Goal: Information Seeking & Learning: Learn about a topic

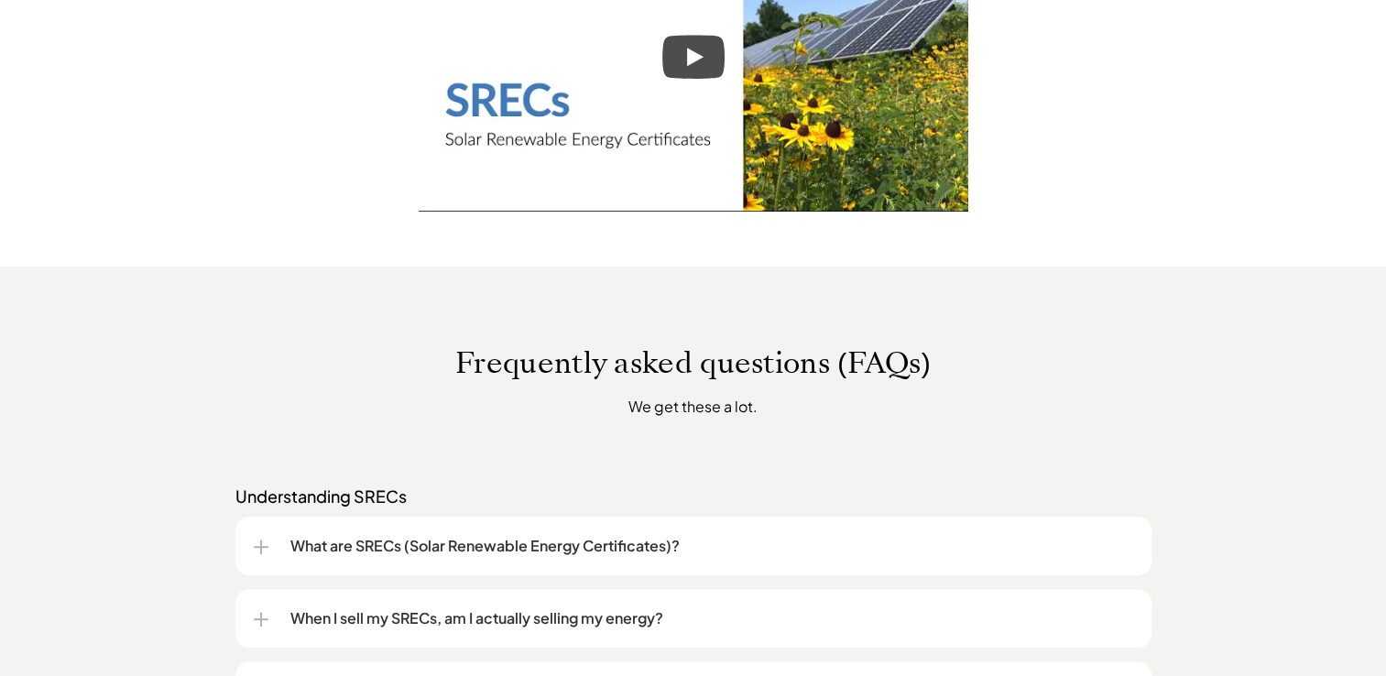
scroll to position [1104, 0]
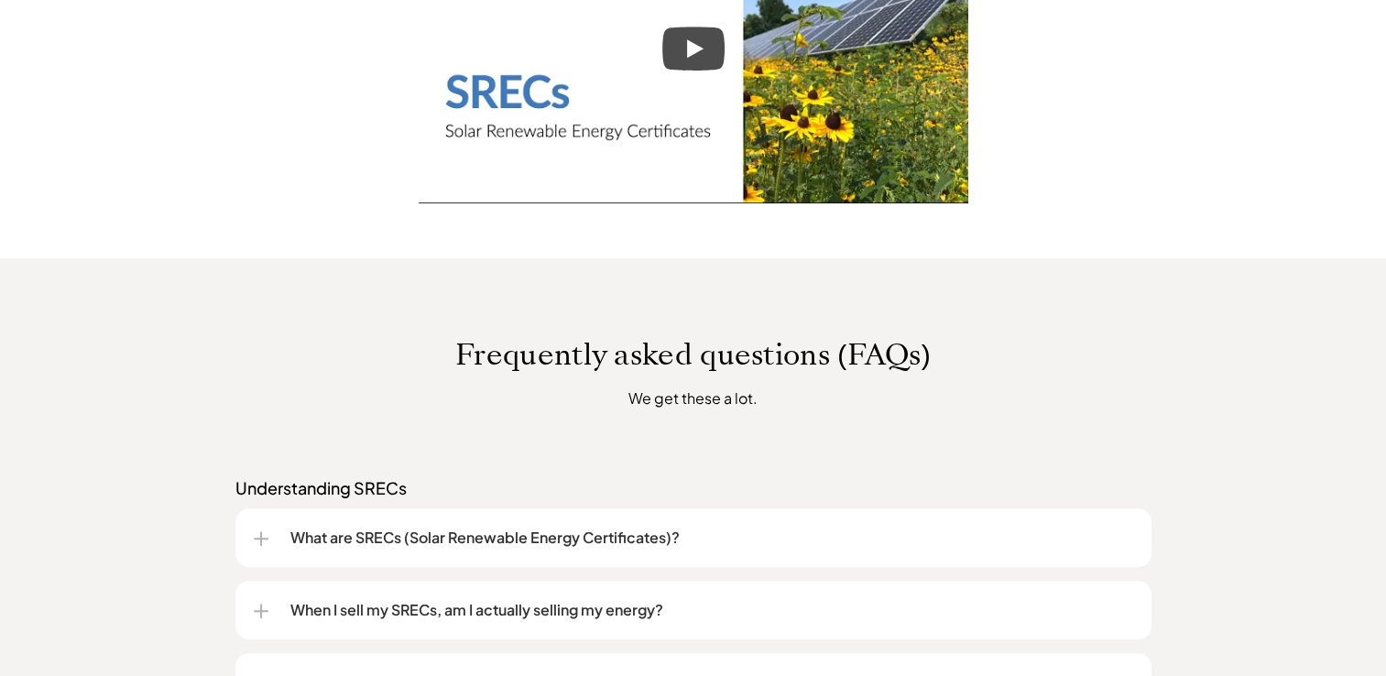
click at [584, 547] on p "What are SRECs (Solar Renewable Energy Certificates)?" at bounding box center [711, 538] width 843 height 22
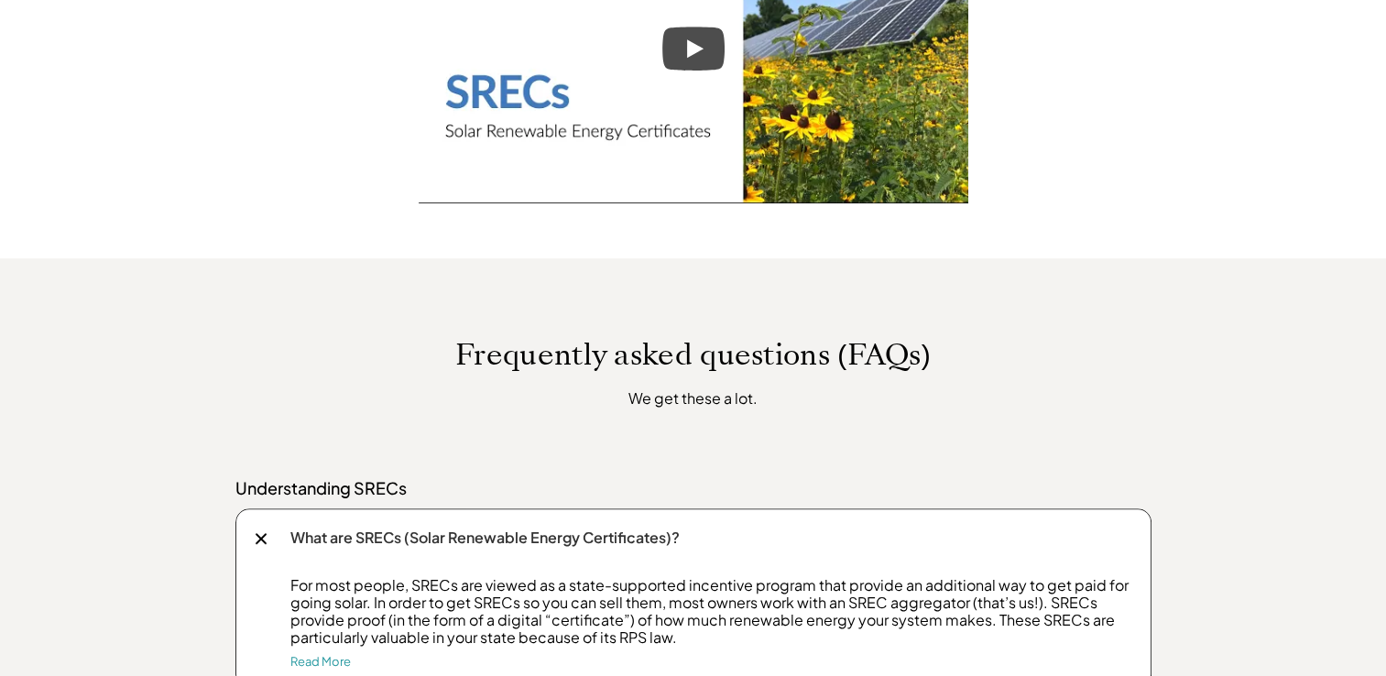
drag, startPoint x: 1385, startPoint y: 293, endPoint x: 1385, endPoint y: 337, distance: 44.0
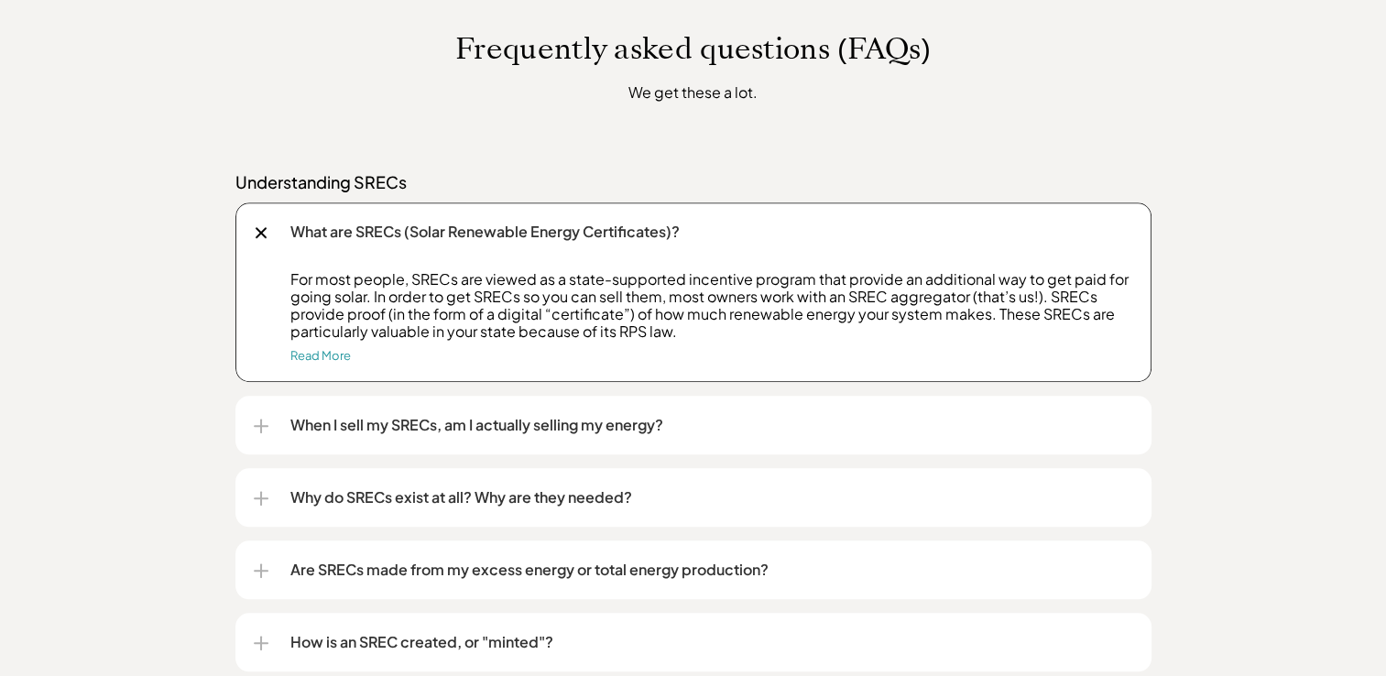
scroll to position [1422, 0]
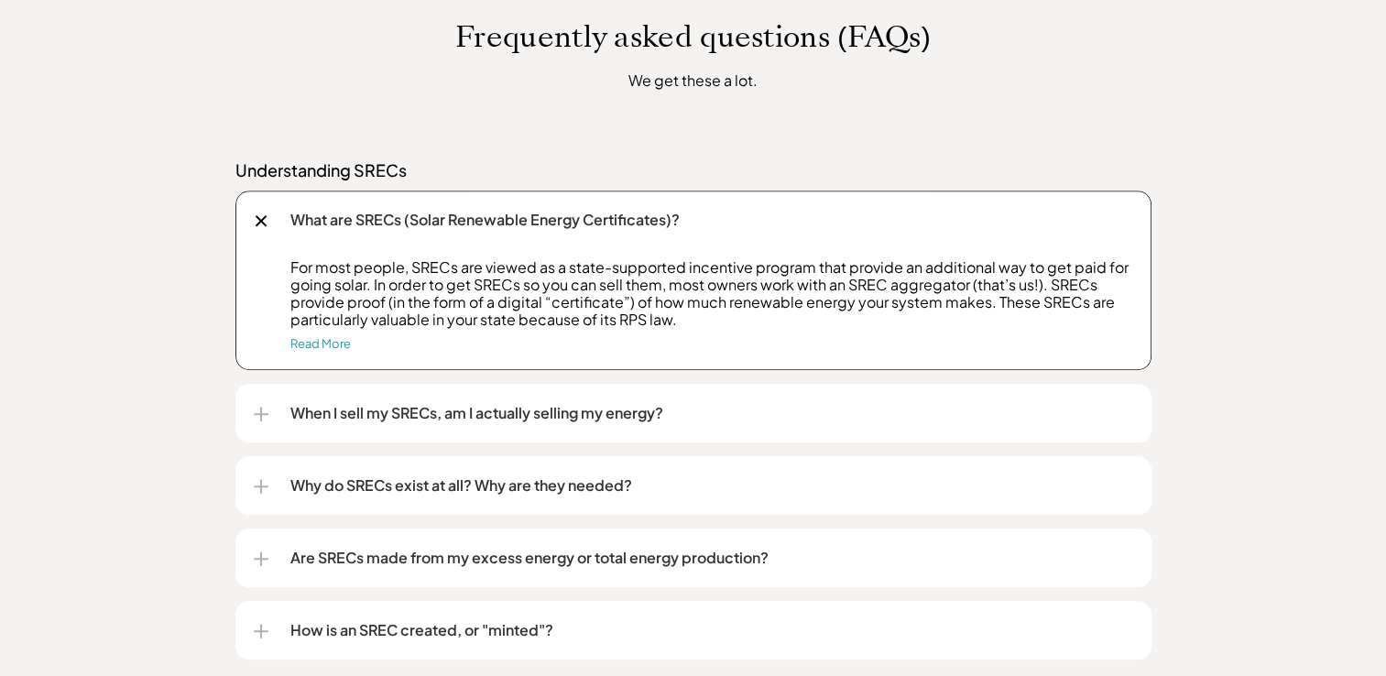
click at [260, 415] on div at bounding box center [261, 414] width 2 height 15
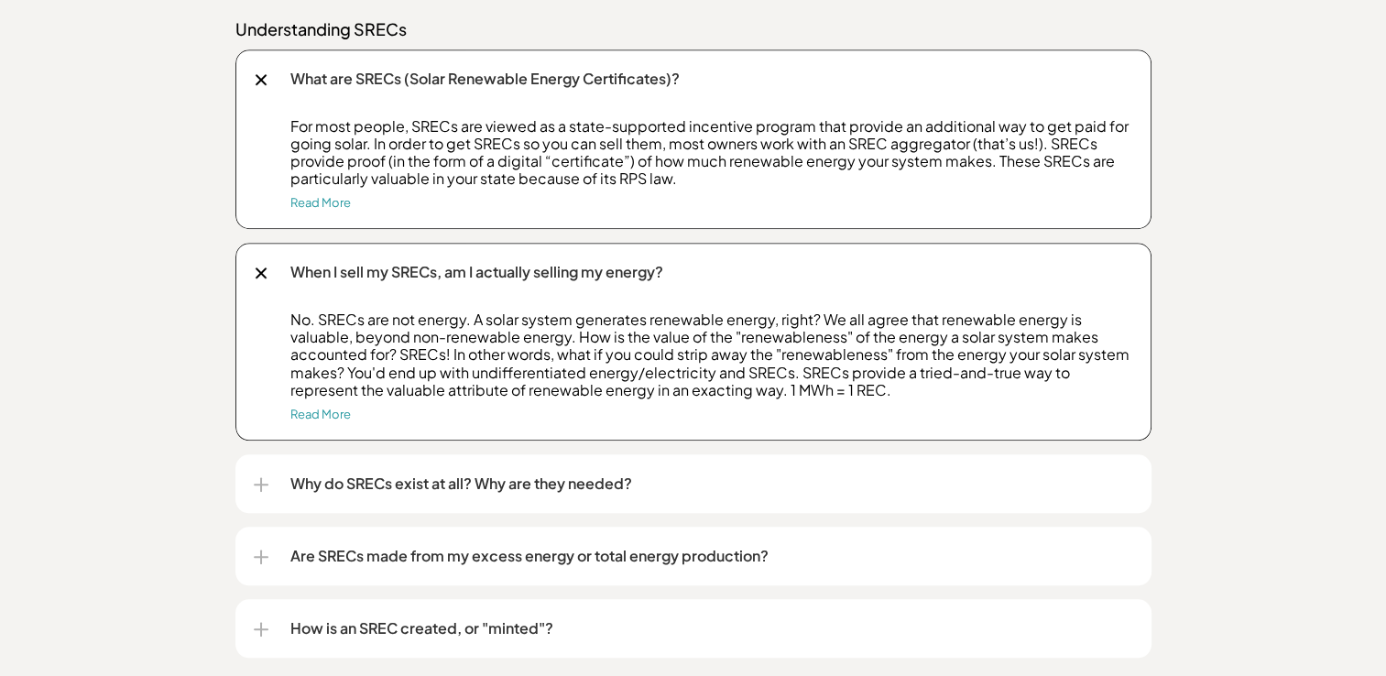
scroll to position [1568, 0]
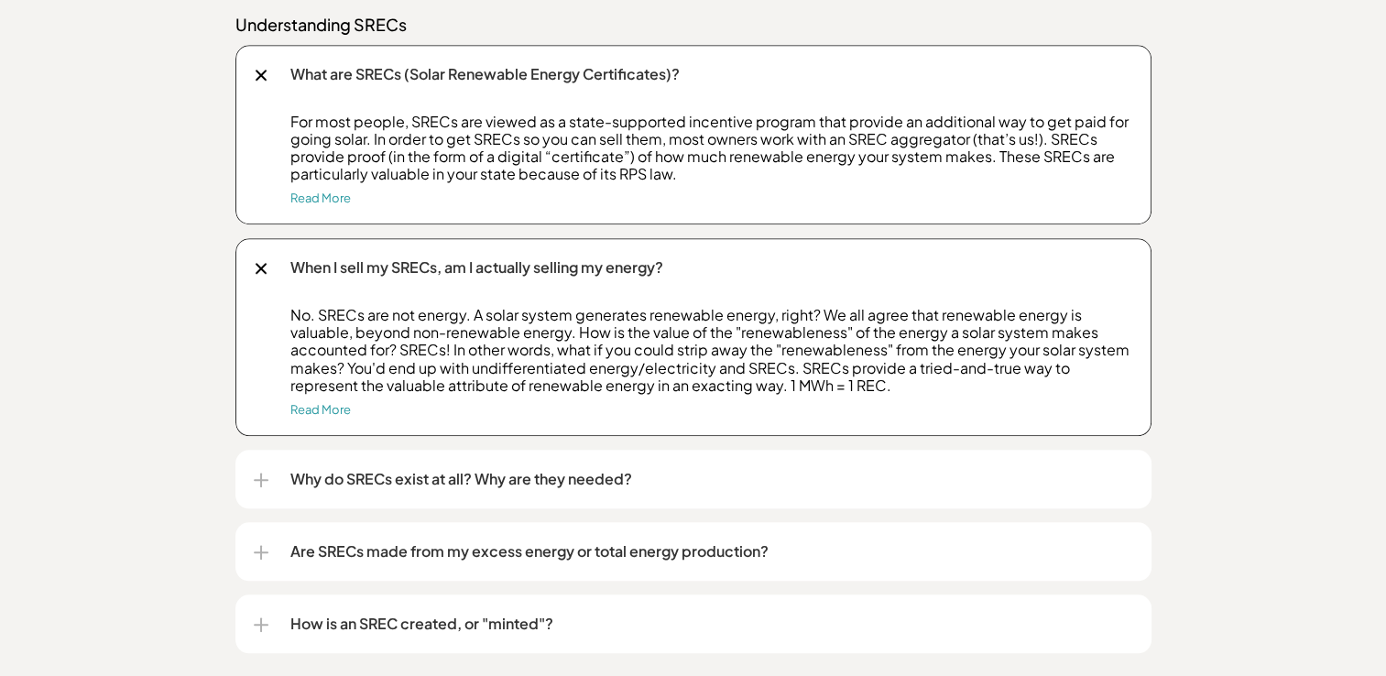
click at [264, 552] on div at bounding box center [261, 553] width 15 height 2
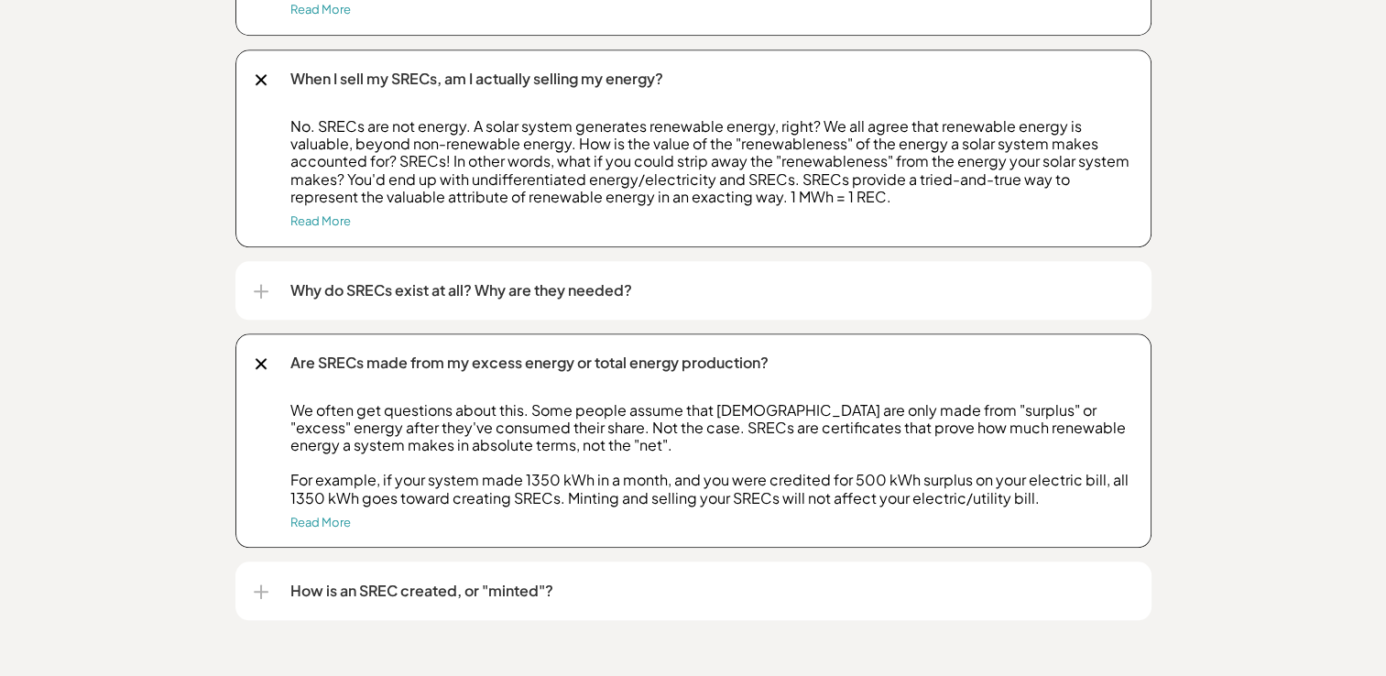
scroll to position [1784, 0]
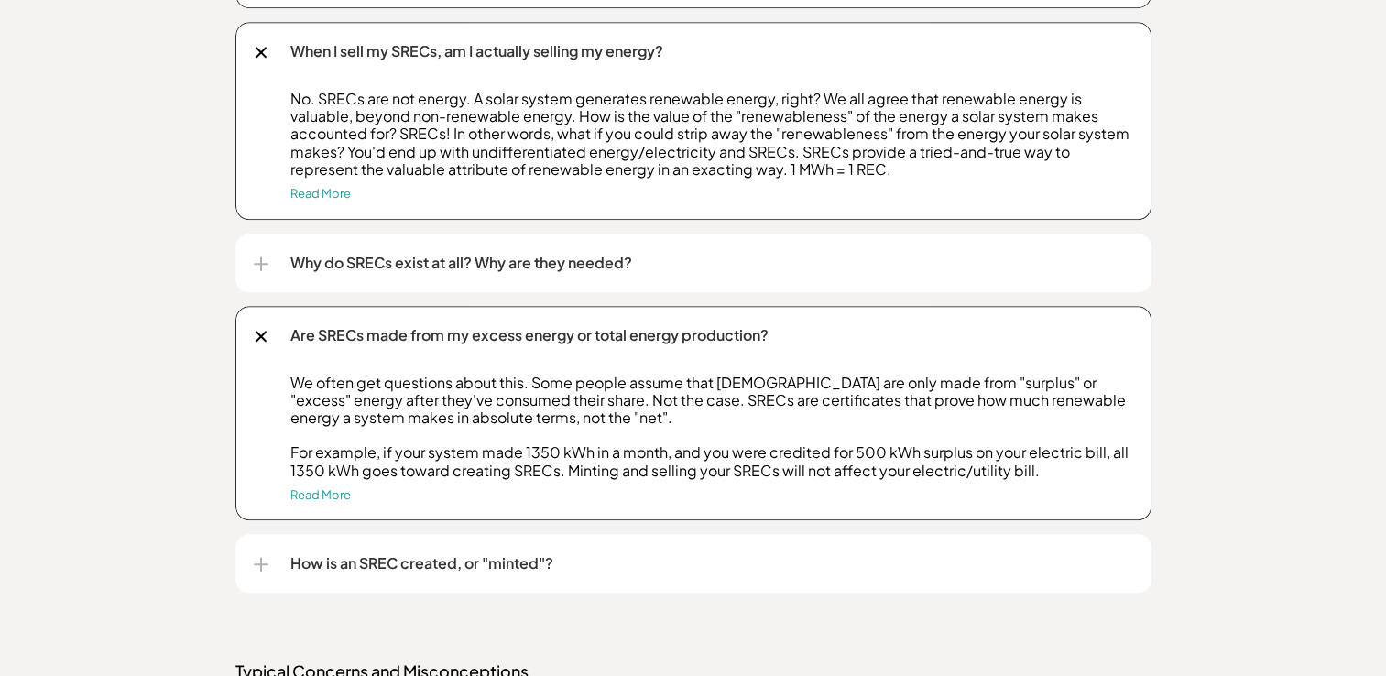
click at [268, 566] on div "How is an SREC created, or "minted"?" at bounding box center [694, 563] width 880 height 59
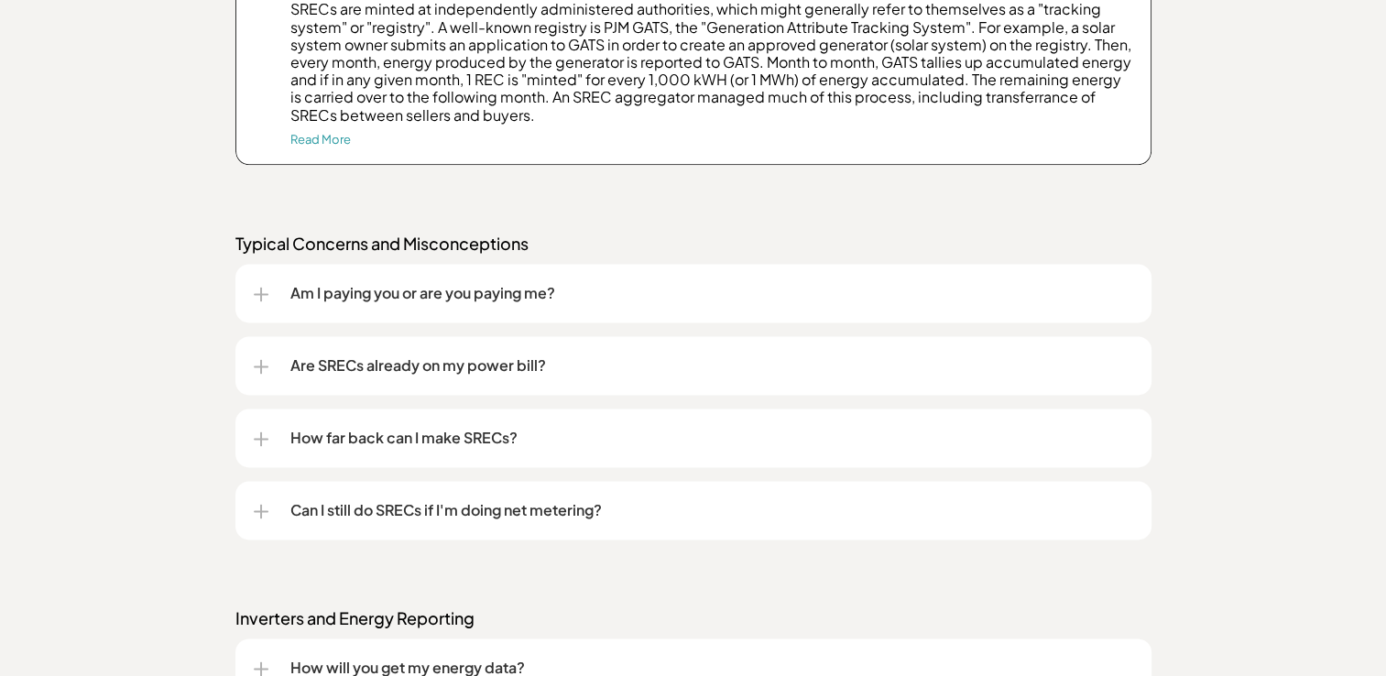
scroll to position [2391, 0]
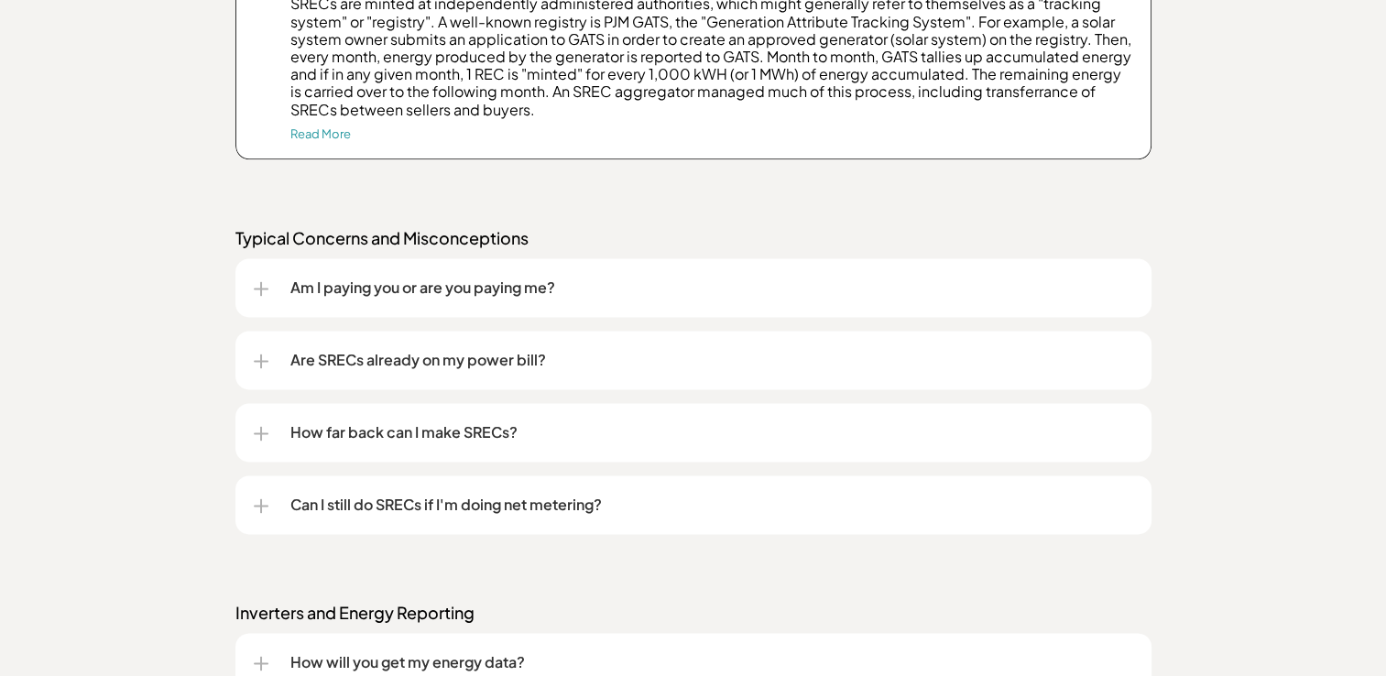
click at [264, 287] on div at bounding box center [261, 288] width 15 height 15
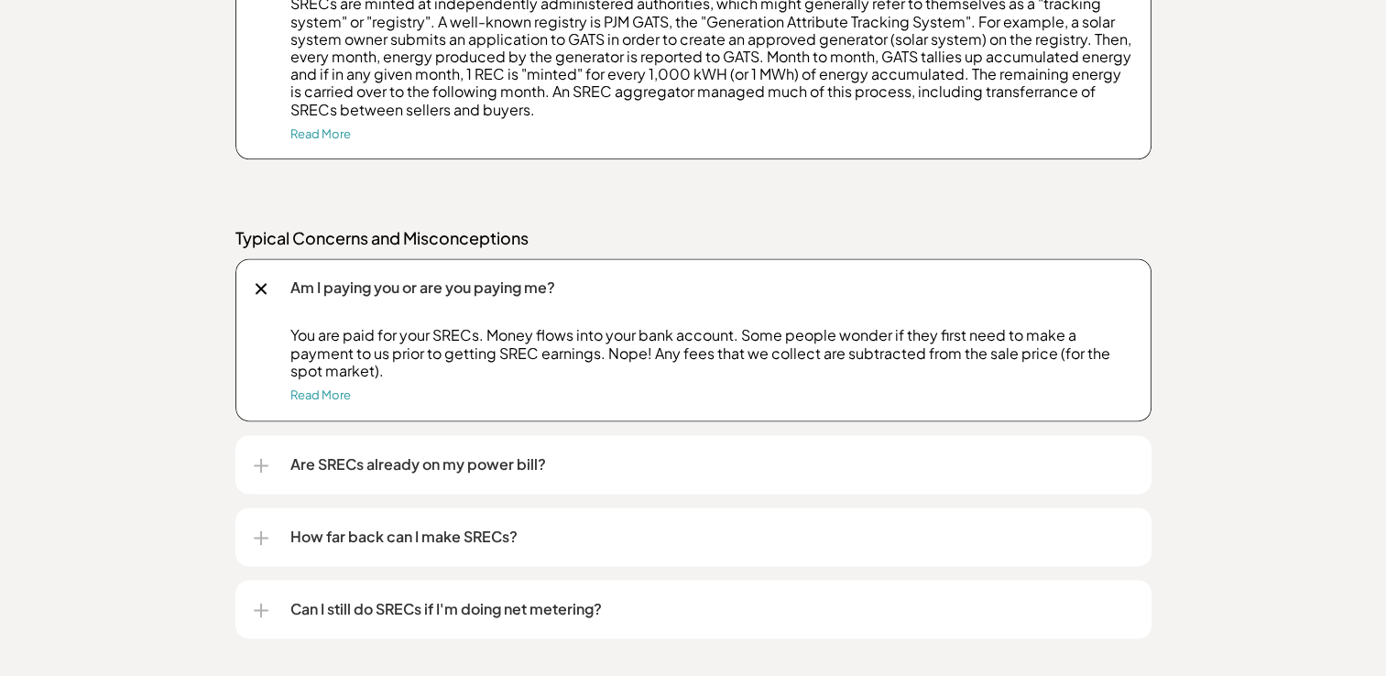
click at [266, 467] on div at bounding box center [261, 465] width 15 height 15
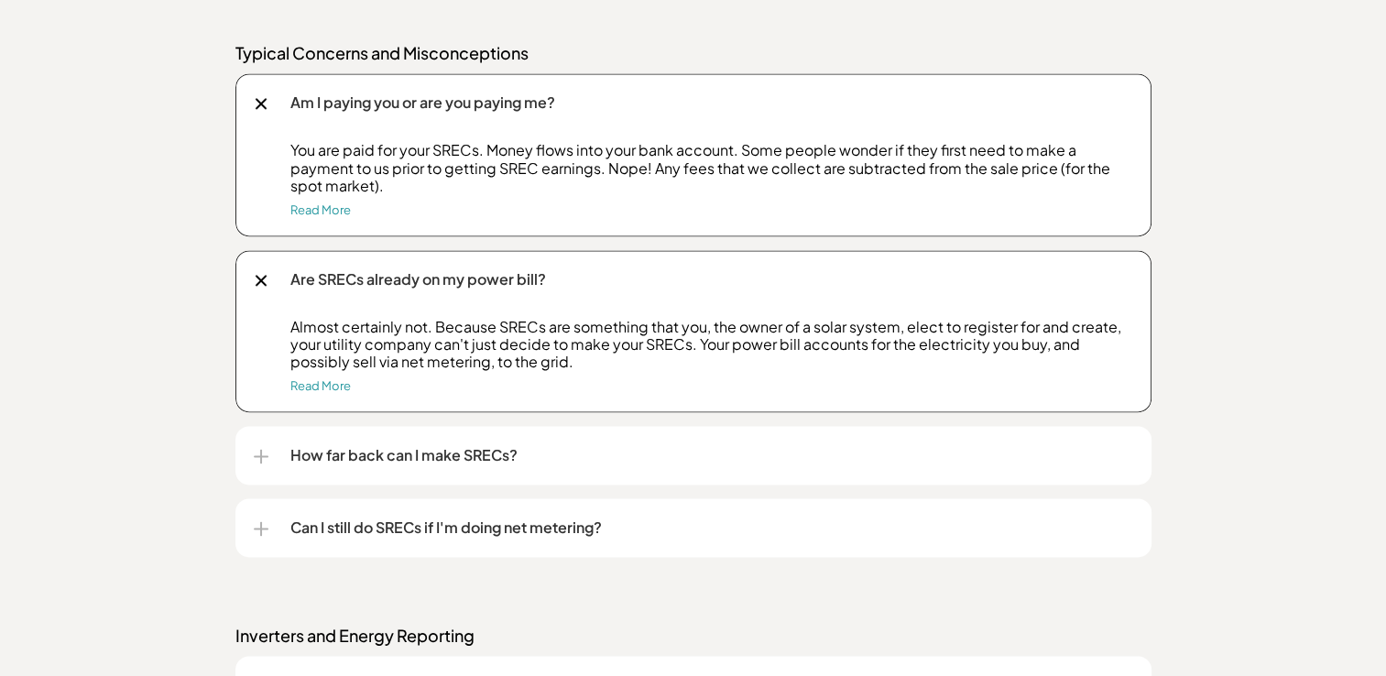
scroll to position [2591, 0]
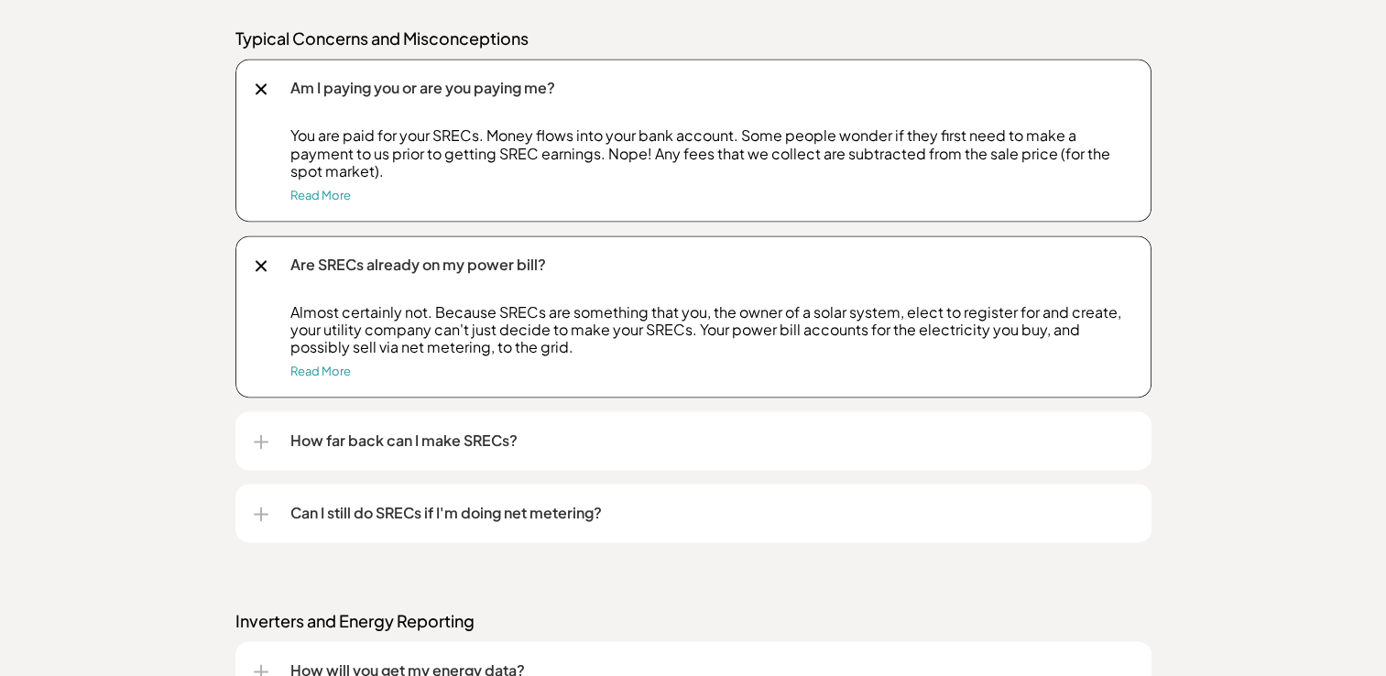
click at [266, 442] on div at bounding box center [261, 441] width 15 height 15
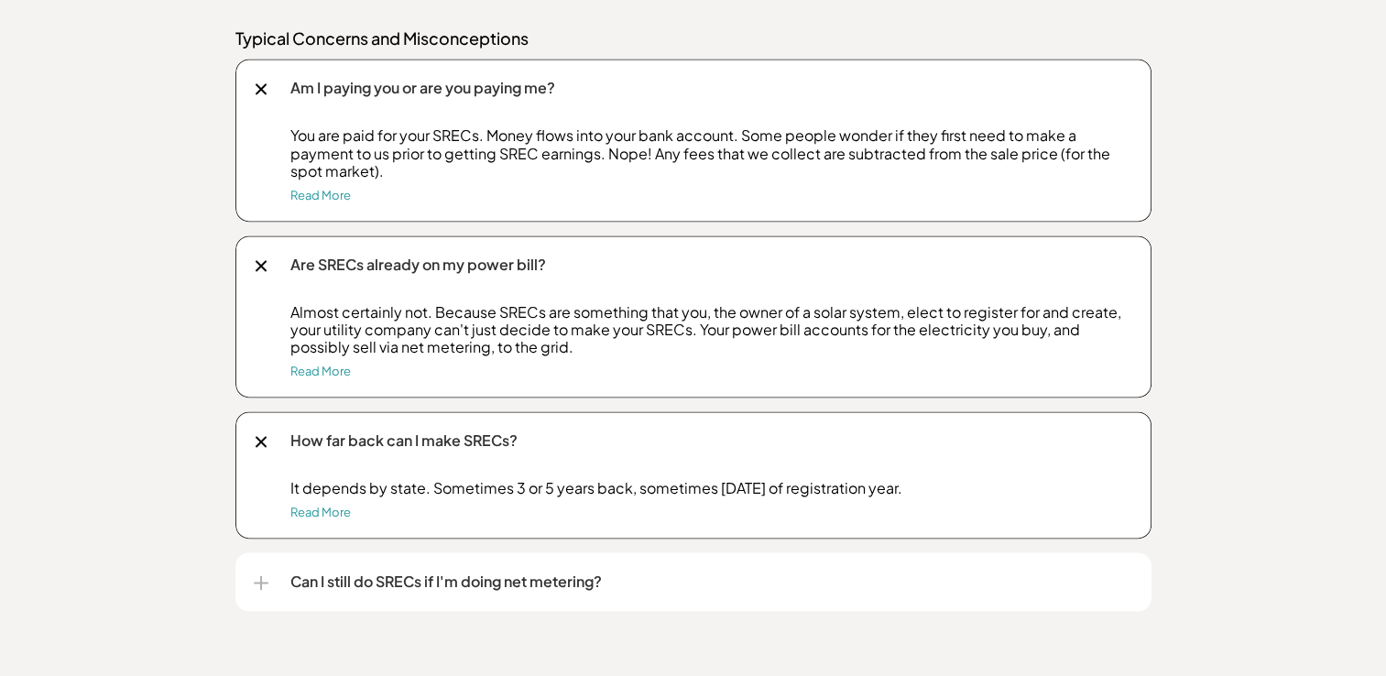
click at [261, 594] on div "Can I still do SRECs if I'm doing net metering?" at bounding box center [694, 581] width 880 height 59
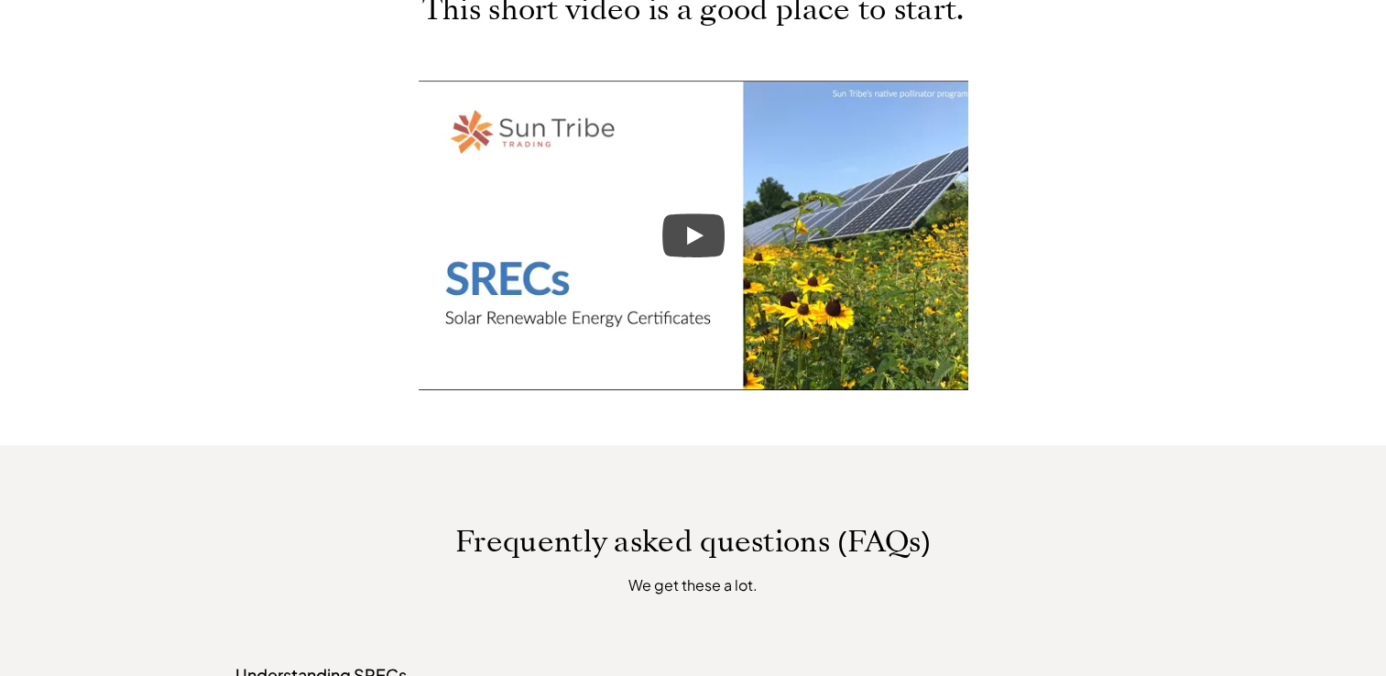
scroll to position [943, 0]
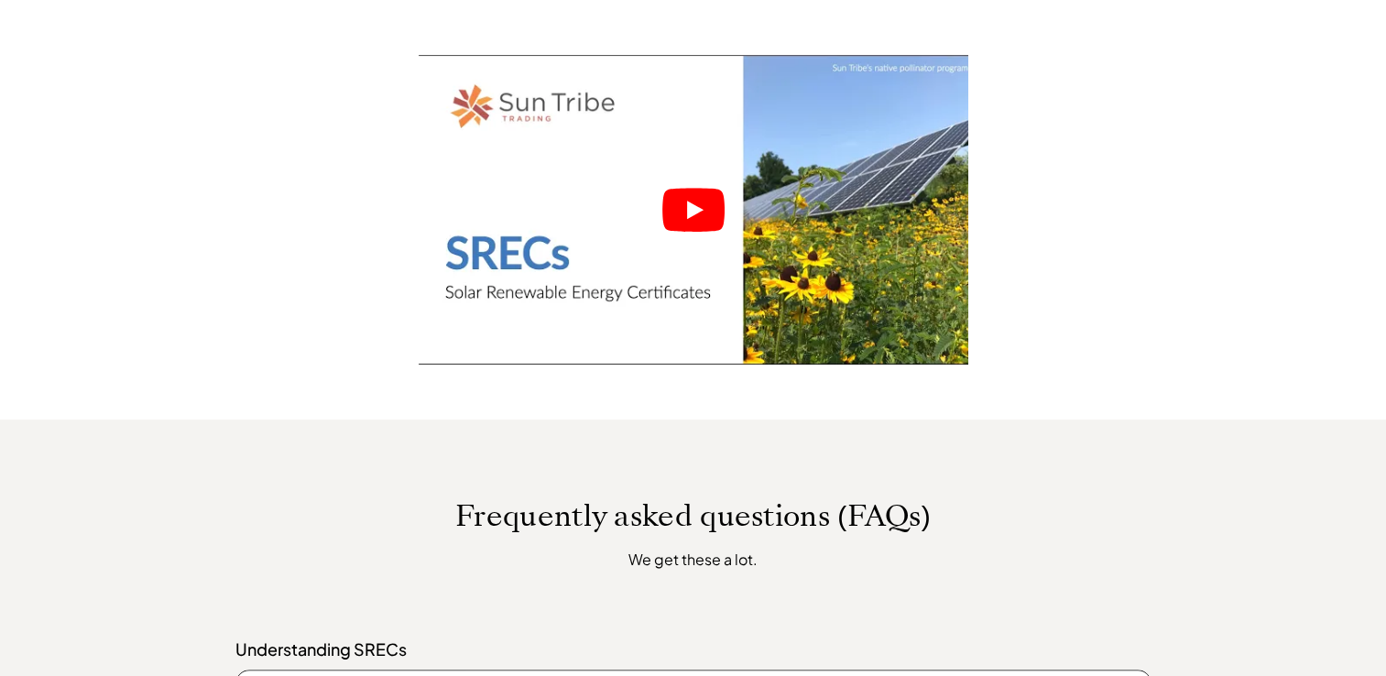
click at [689, 201] on icon "Play" at bounding box center [693, 210] width 62 height 44
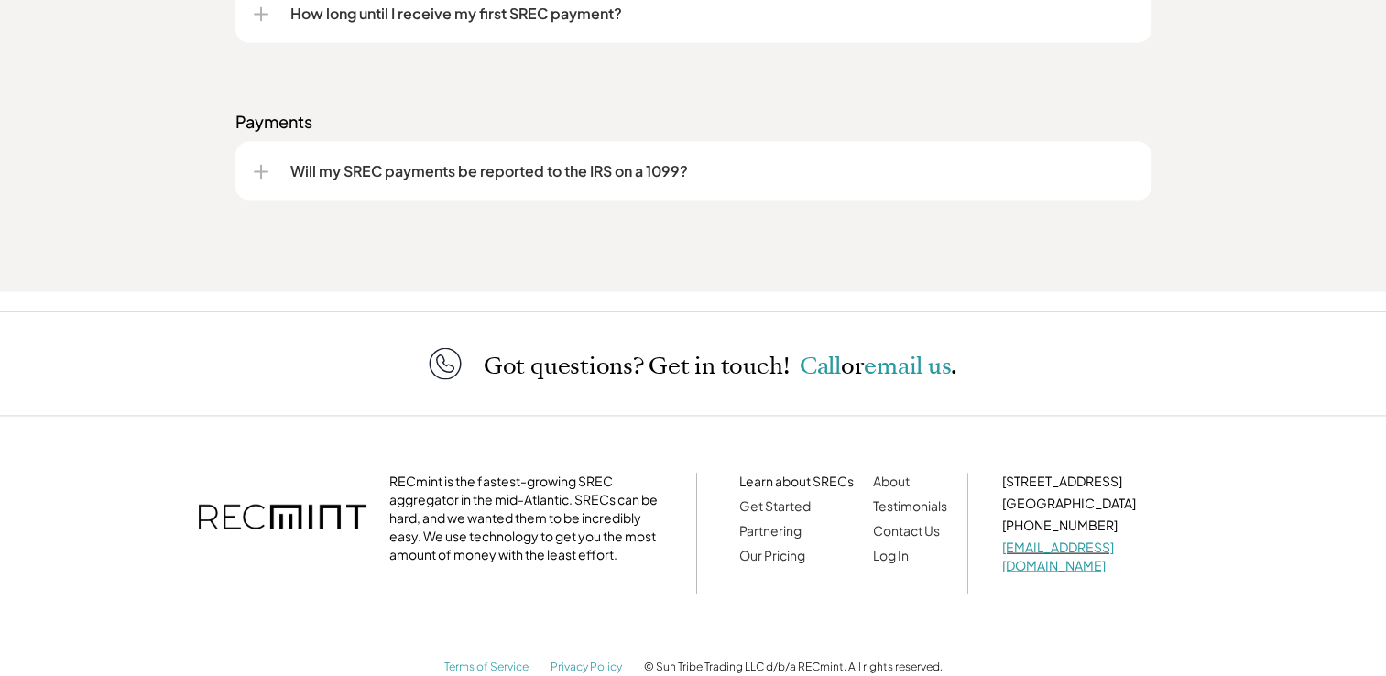
scroll to position [3790, 0]
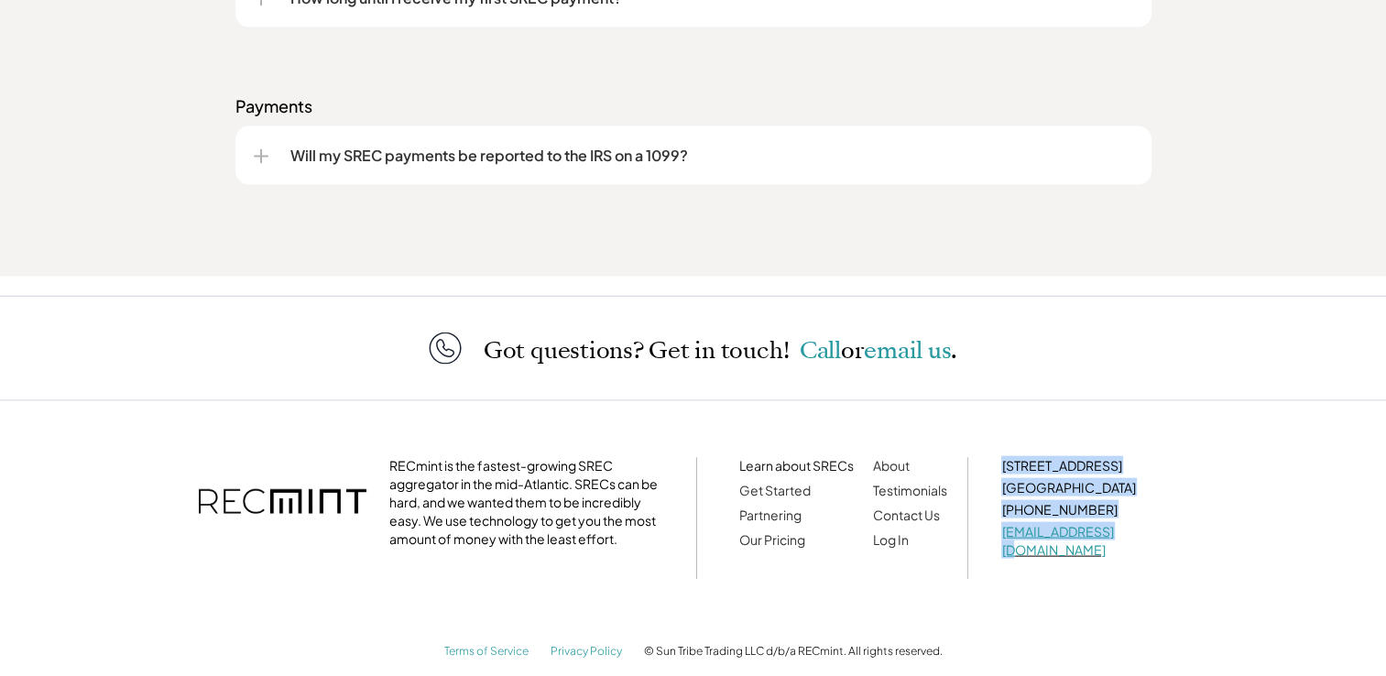
drag, startPoint x: 1000, startPoint y: 473, endPoint x: 1142, endPoint y: 541, distance: 156.5
click at [1142, 541] on div "RECmint is the fastest-growing SREC aggregator in the mid-Atlantic. SRECs can b…" at bounding box center [693, 518] width 1081 height 216
click at [260, 156] on div at bounding box center [261, 156] width 2 height 15
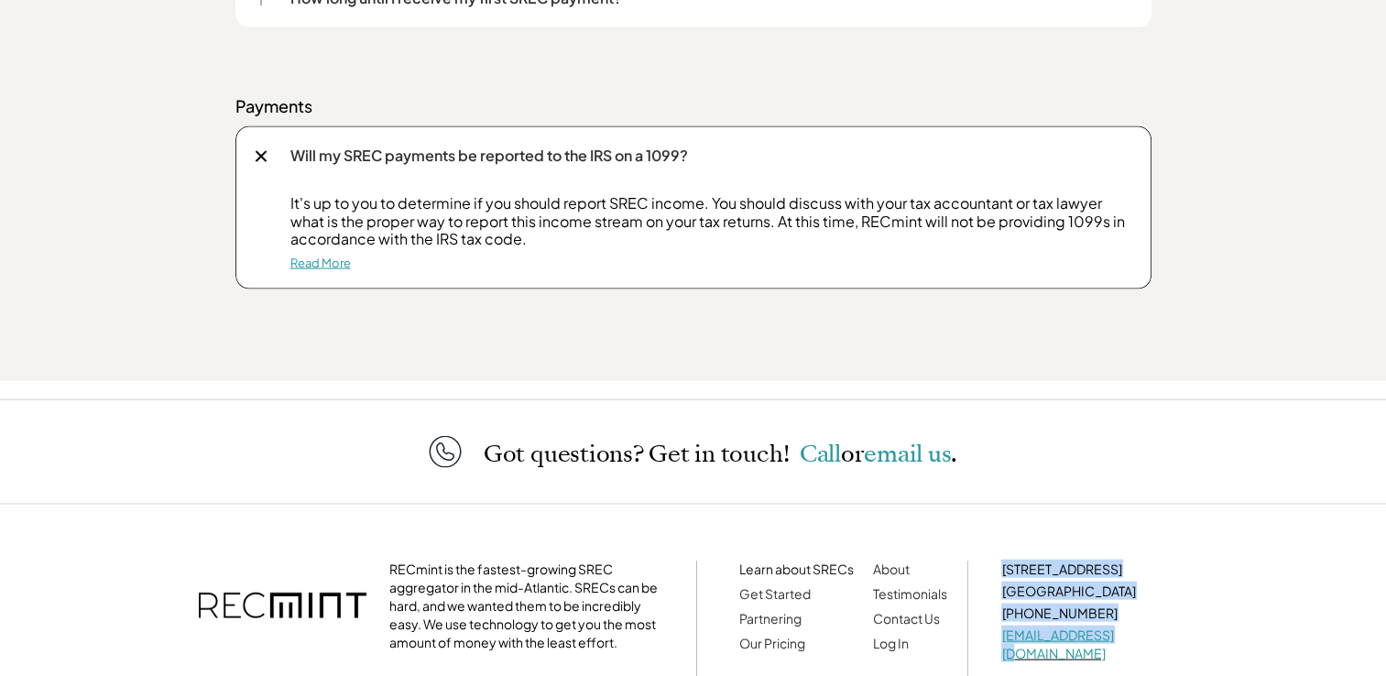
click at [305, 268] on link "Read More" at bounding box center [320, 263] width 60 height 15
